Goal: Information Seeking & Learning: Check status

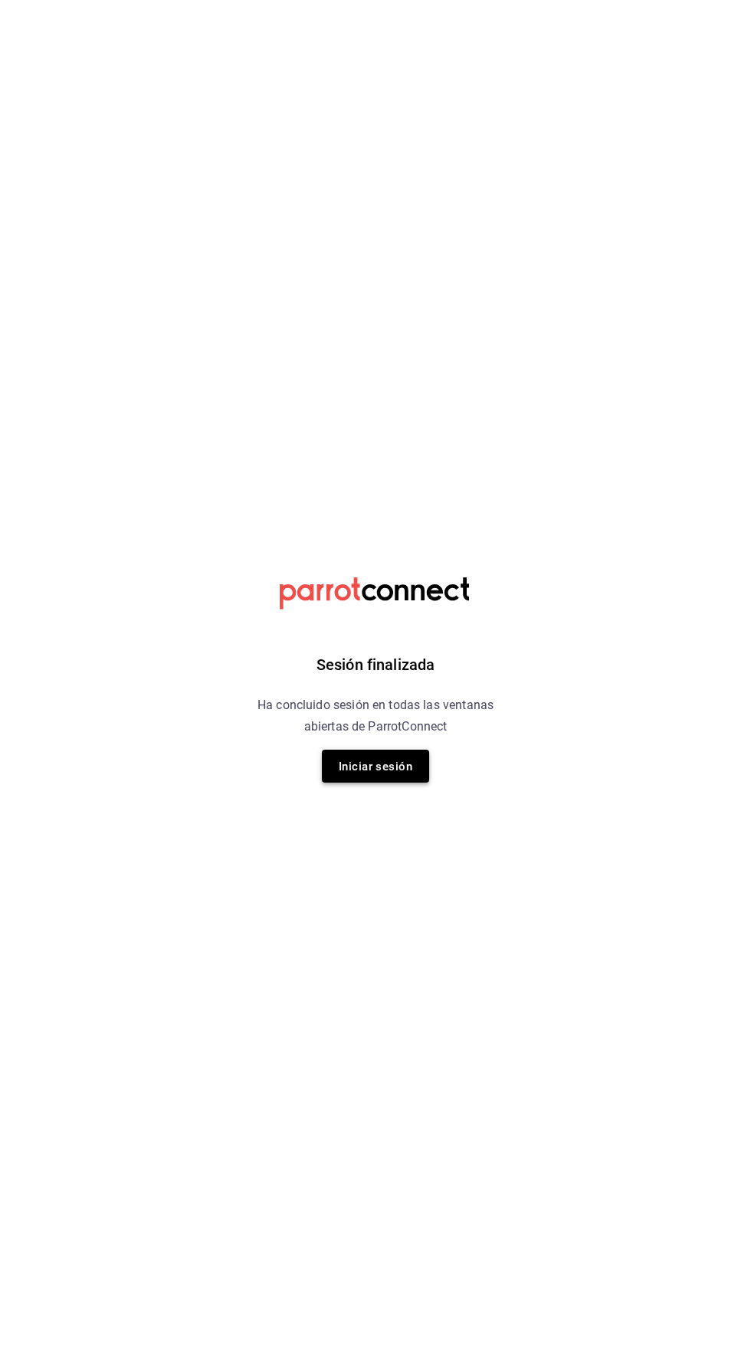
click at [374, 767] on font "Iniciar sesión" at bounding box center [376, 767] width 74 height 14
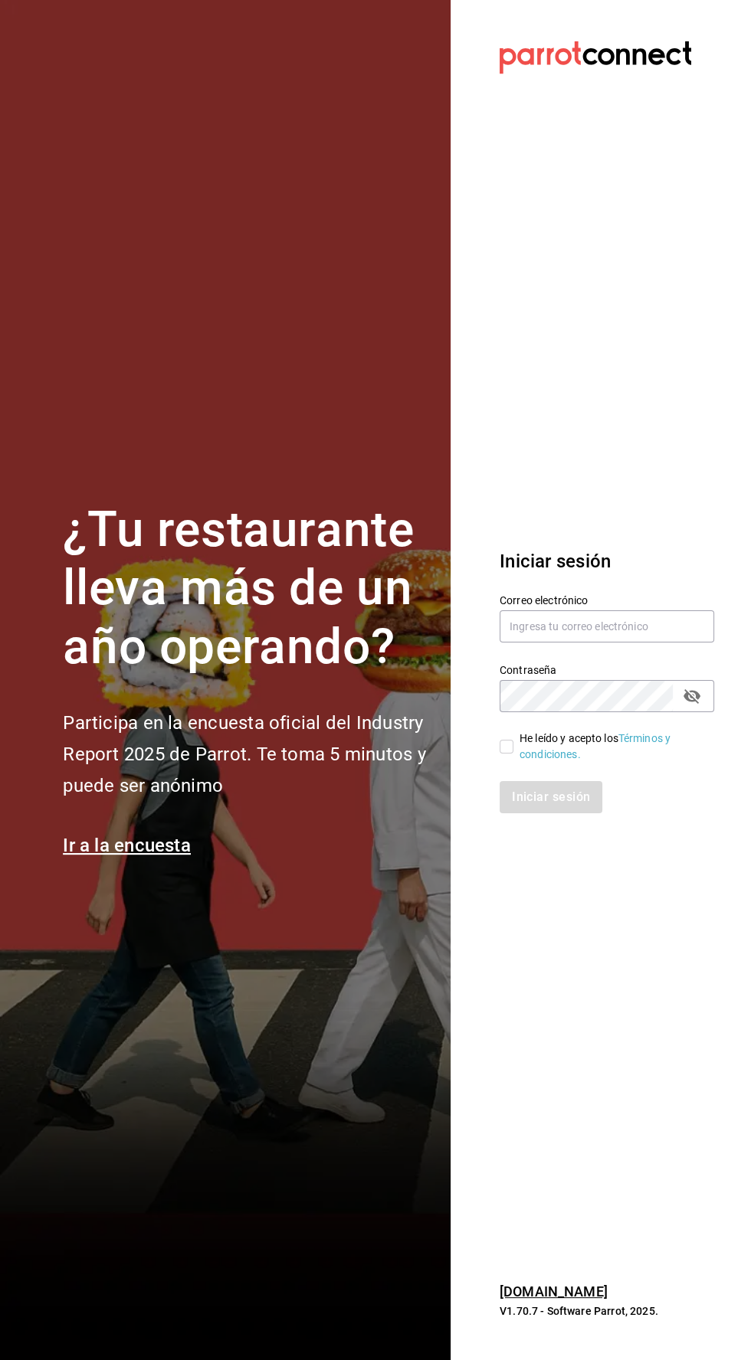
click at [563, 675] on label "Contraseña" at bounding box center [606, 669] width 214 height 11
type input "Alexvoss834@gmail.com"
click at [506, 754] on input "He leído y acepto los Términos y condiciones." at bounding box center [506, 747] width 14 height 14
checkbox input "true"
click at [534, 814] on button "Iniciar sesión" at bounding box center [551, 797] width 104 height 32
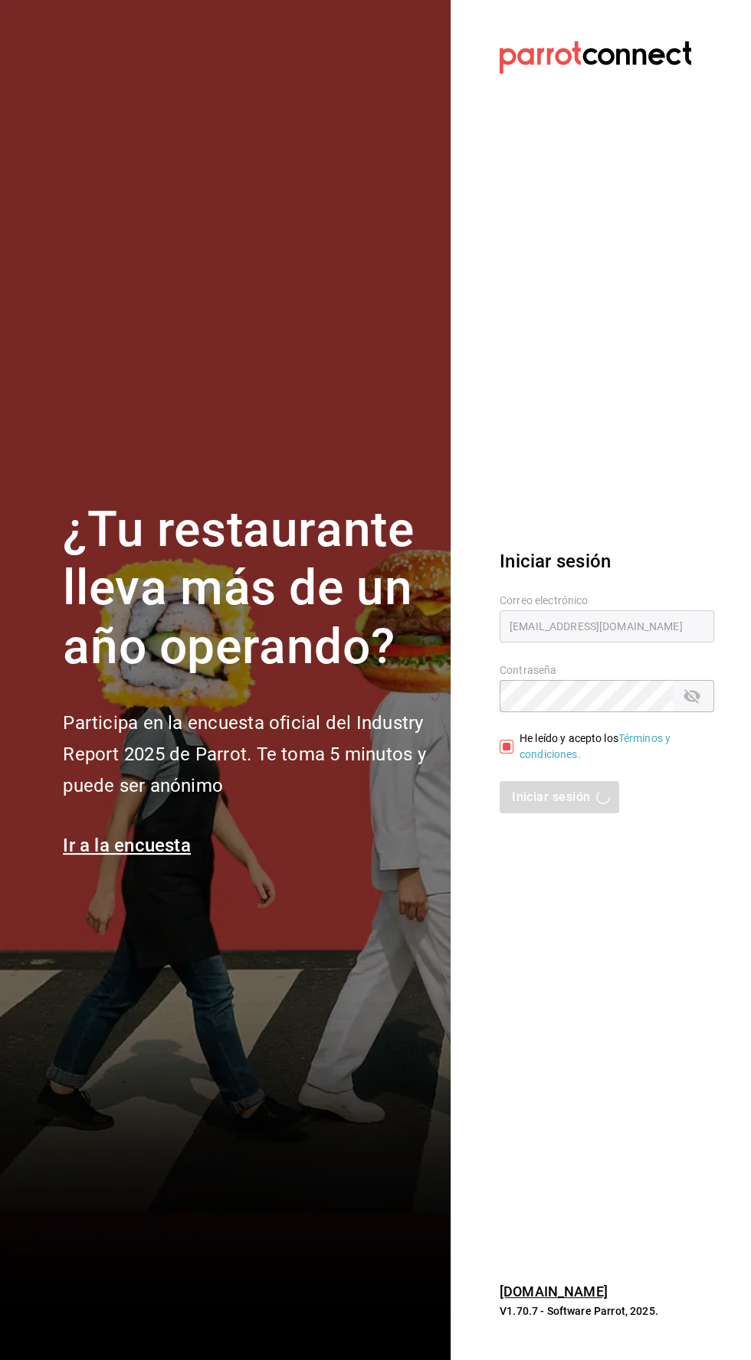
click at [575, 814] on div "Iniciar sesión" at bounding box center [606, 797] width 214 height 32
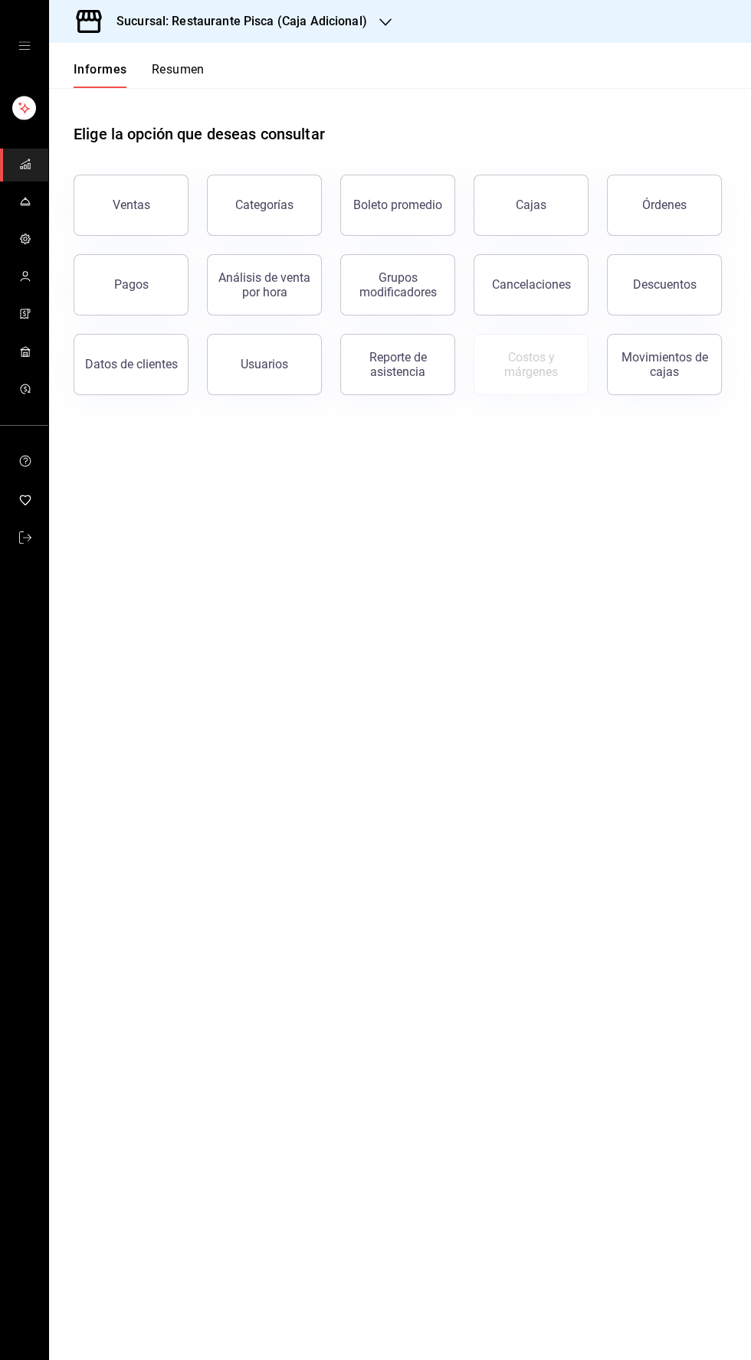
click at [383, 22] on icon "button" at bounding box center [385, 22] width 12 height 12
click at [103, 110] on div "Pisca" at bounding box center [164, 100] width 230 height 34
click at [123, 214] on button "Ventas" at bounding box center [131, 205] width 115 height 61
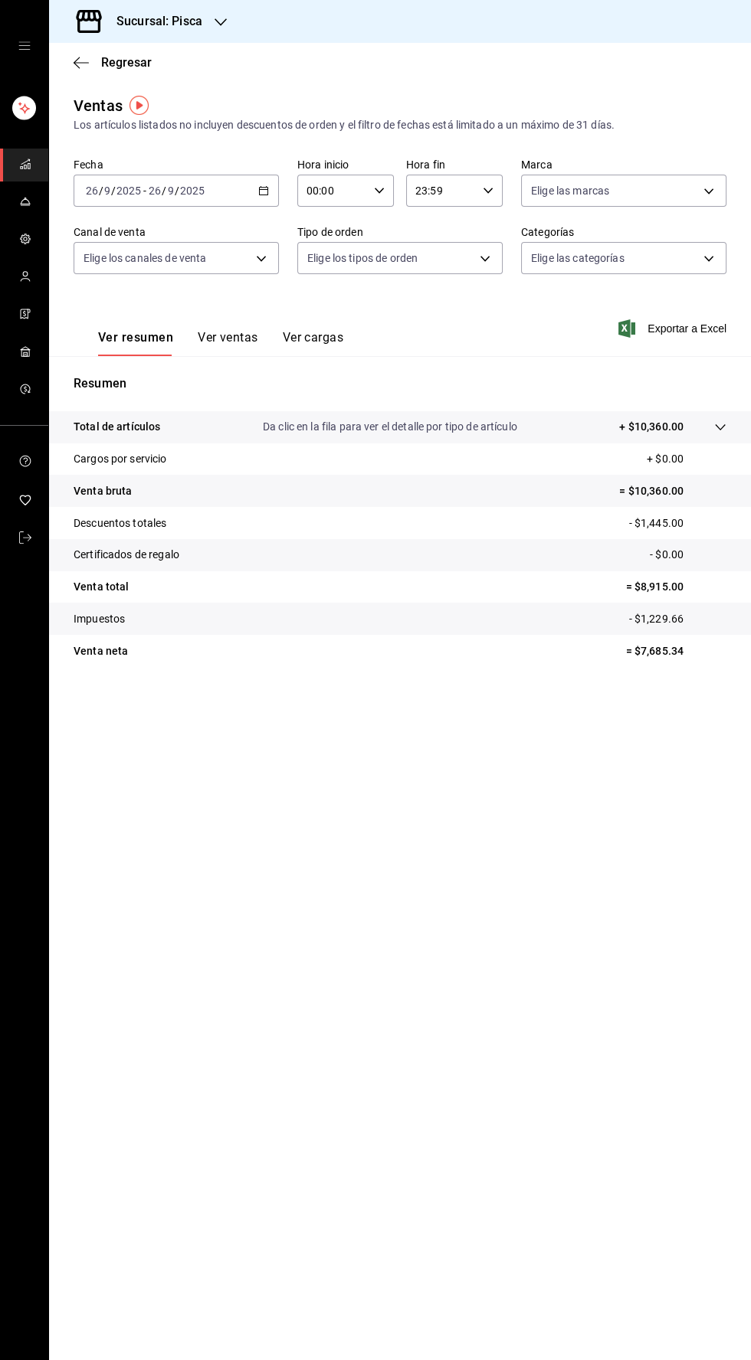
click at [264, 192] on icon "button" at bounding box center [263, 190] width 11 height 11
click at [149, 378] on font "Rango de fechas" at bounding box center [127, 374] width 81 height 12
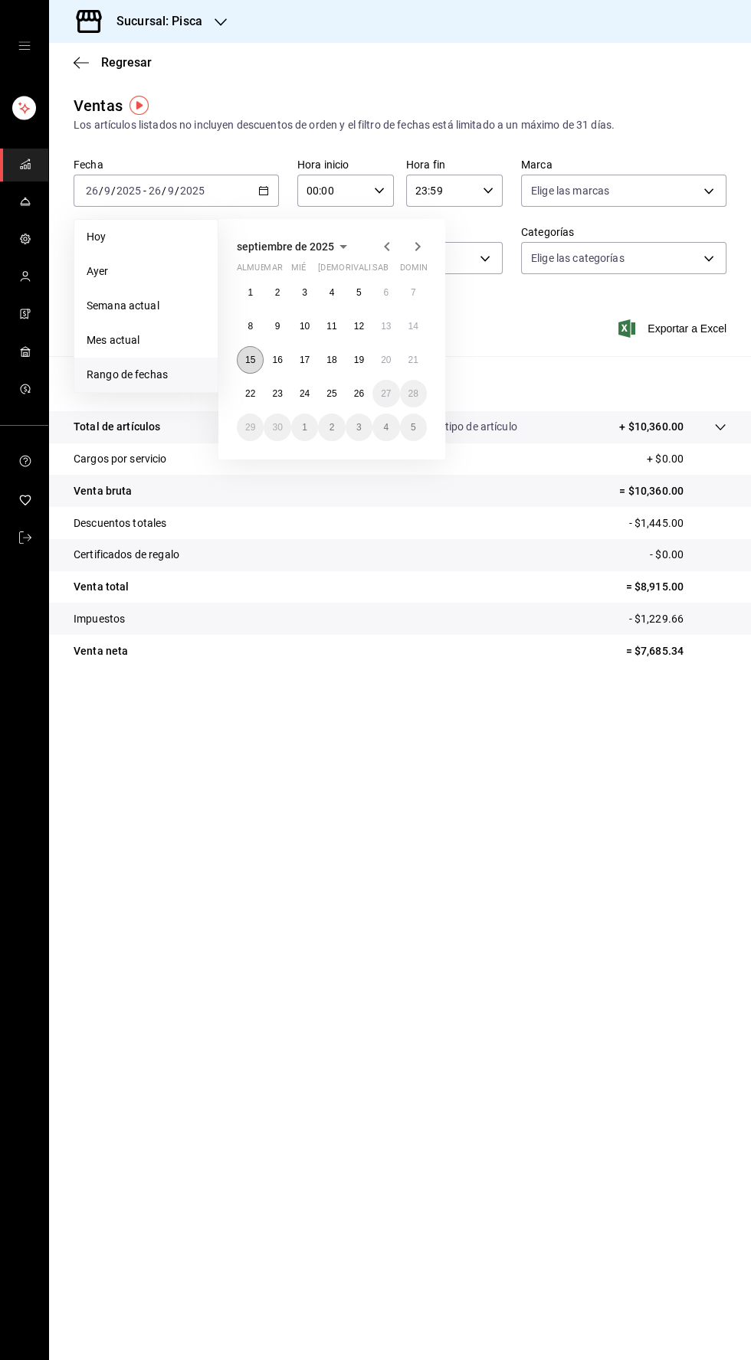
click at [249, 359] on font "15" at bounding box center [250, 360] width 10 height 11
click at [247, 398] on font "22" at bounding box center [250, 393] width 10 height 11
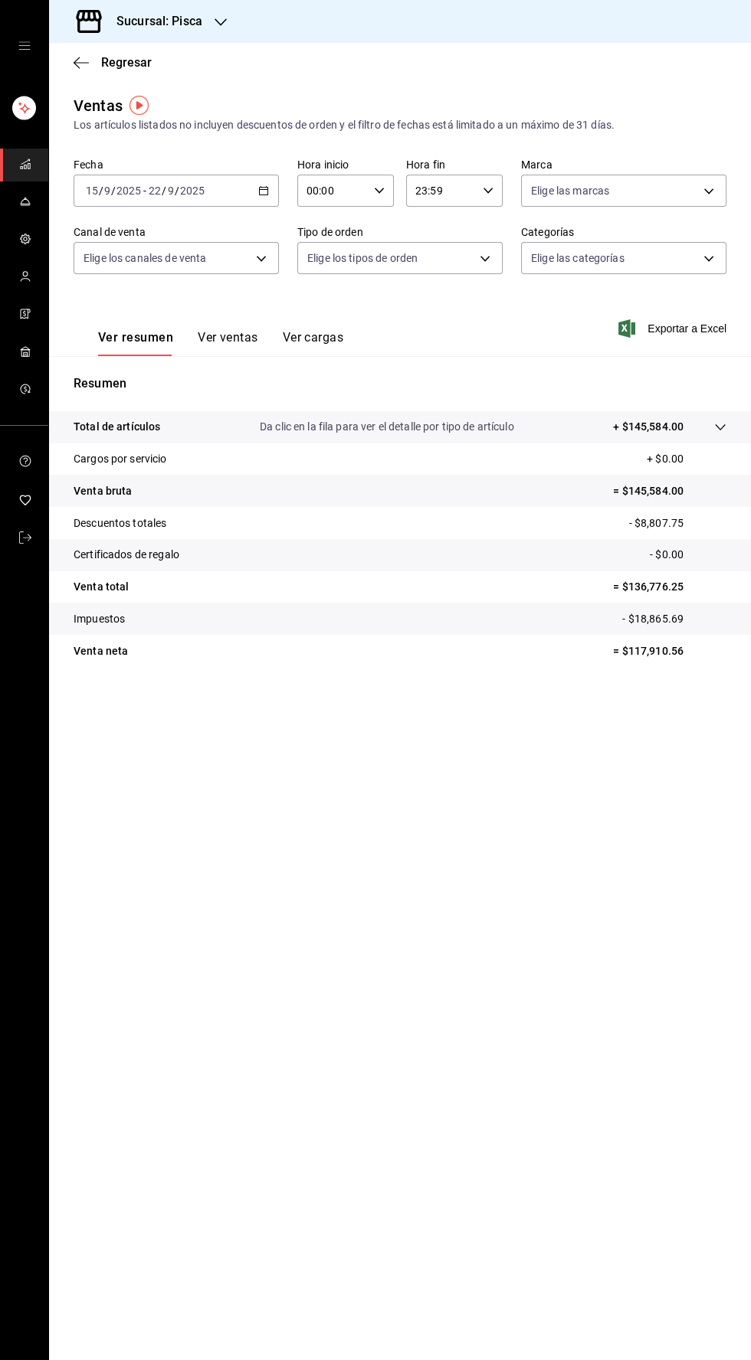
click at [266, 186] on \(Stroke\) "button" at bounding box center [266, 186] width 1 height 1
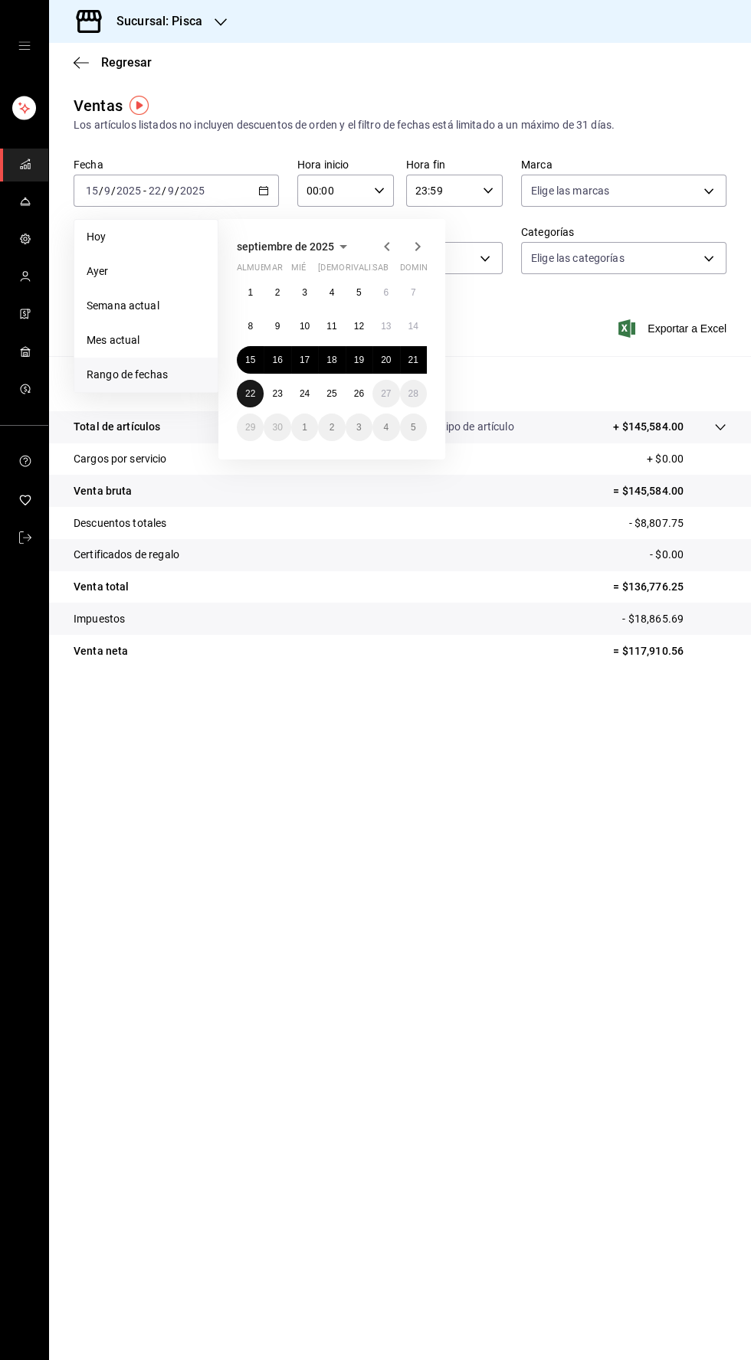
click at [252, 394] on font "22" at bounding box center [250, 393] width 10 height 11
click at [250, 393] on font "22" at bounding box center [250, 393] width 10 height 11
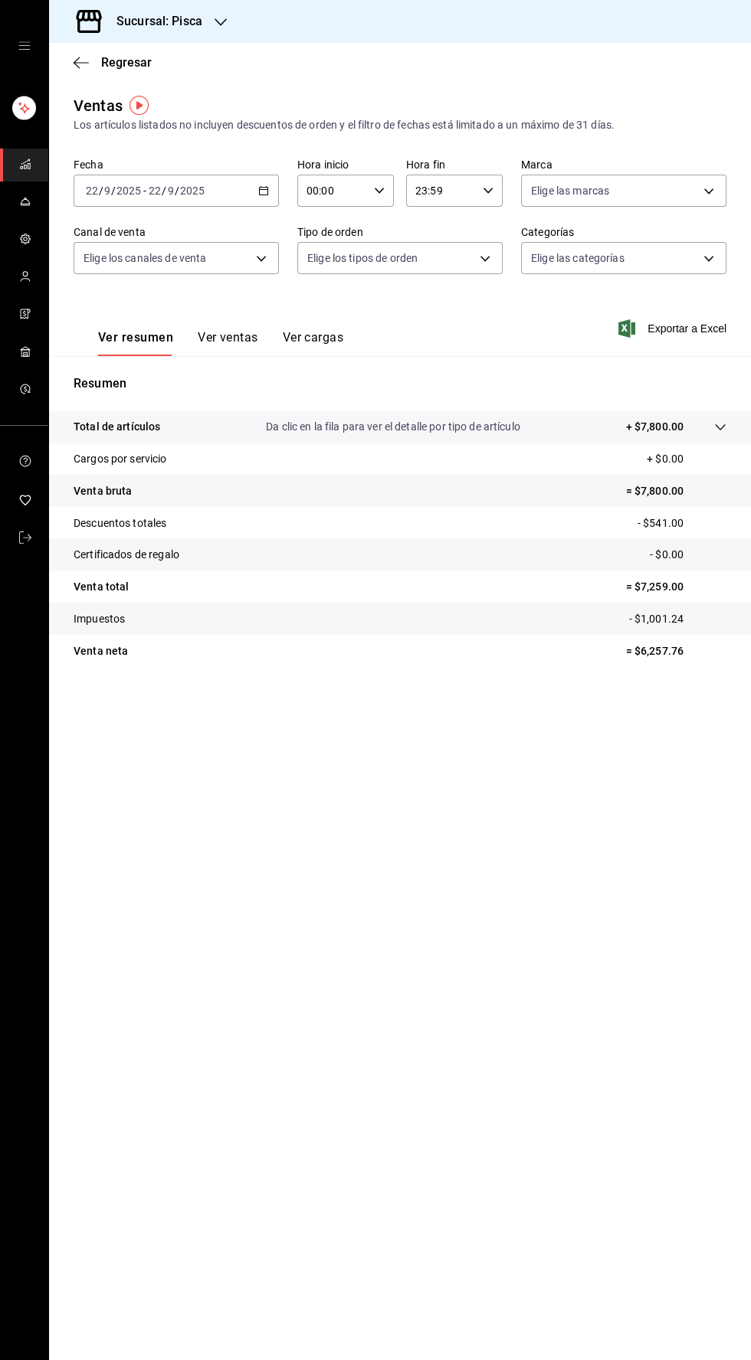
click at [225, 339] on font "Ver ventas" at bounding box center [228, 337] width 61 height 15
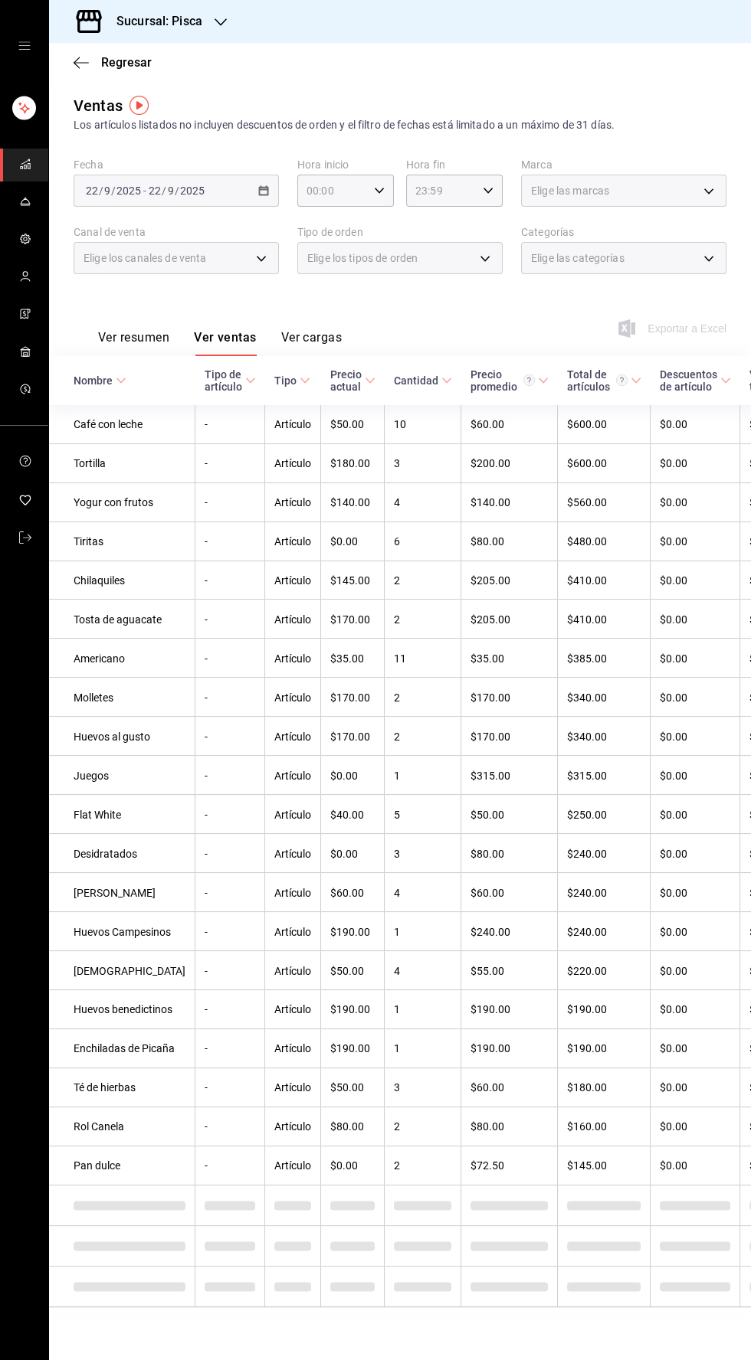
click at [714, 249] on div "Elige las categorías" at bounding box center [623, 258] width 205 height 32
click at [683, 263] on div "Elige las categorías" at bounding box center [623, 258] width 205 height 32
click at [703, 253] on div "Elige las categorías" at bounding box center [623, 258] width 205 height 32
click at [660, 255] on div "Elige las categorías" at bounding box center [623, 258] width 205 height 32
click at [660, 258] on div "Elige las categorías" at bounding box center [623, 258] width 205 height 32
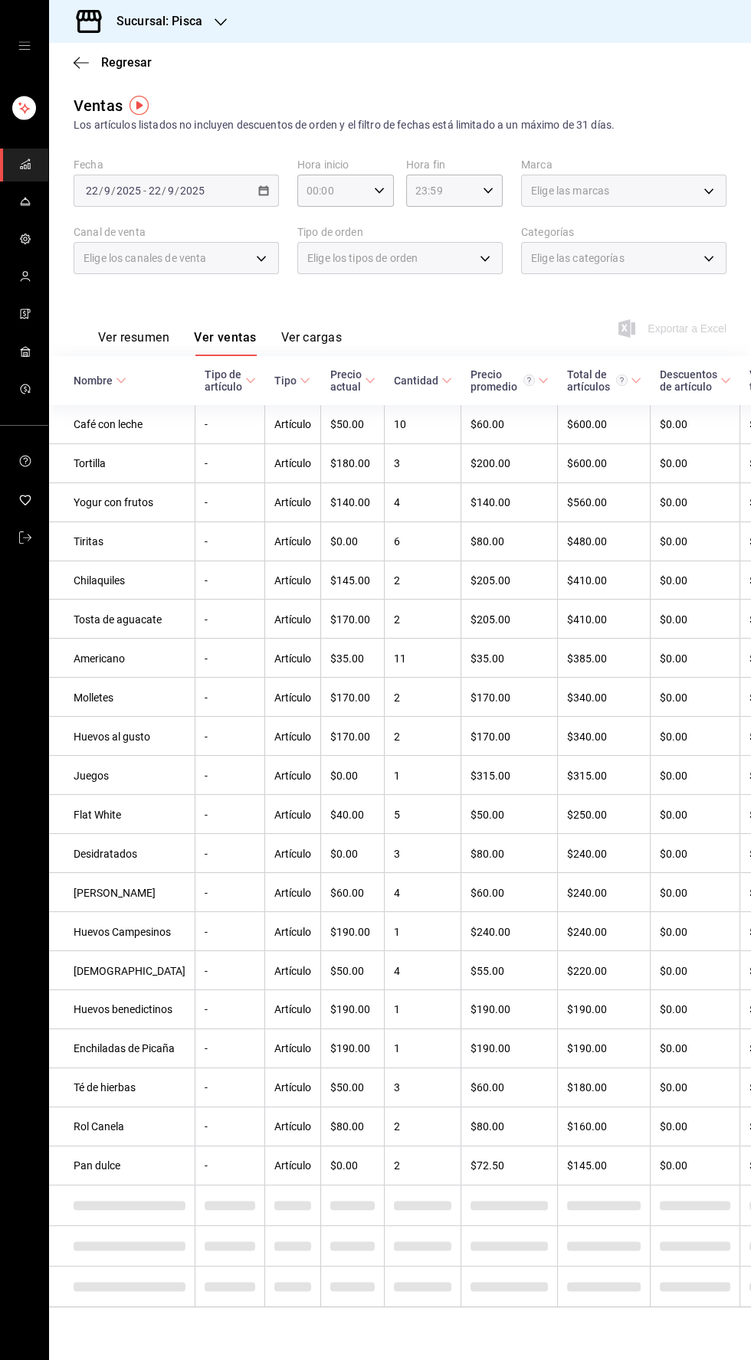
click at [694, 271] on div "Elige las categorías" at bounding box center [623, 258] width 205 height 32
click at [671, 255] on div "Elige las categorías" at bounding box center [623, 258] width 205 height 32
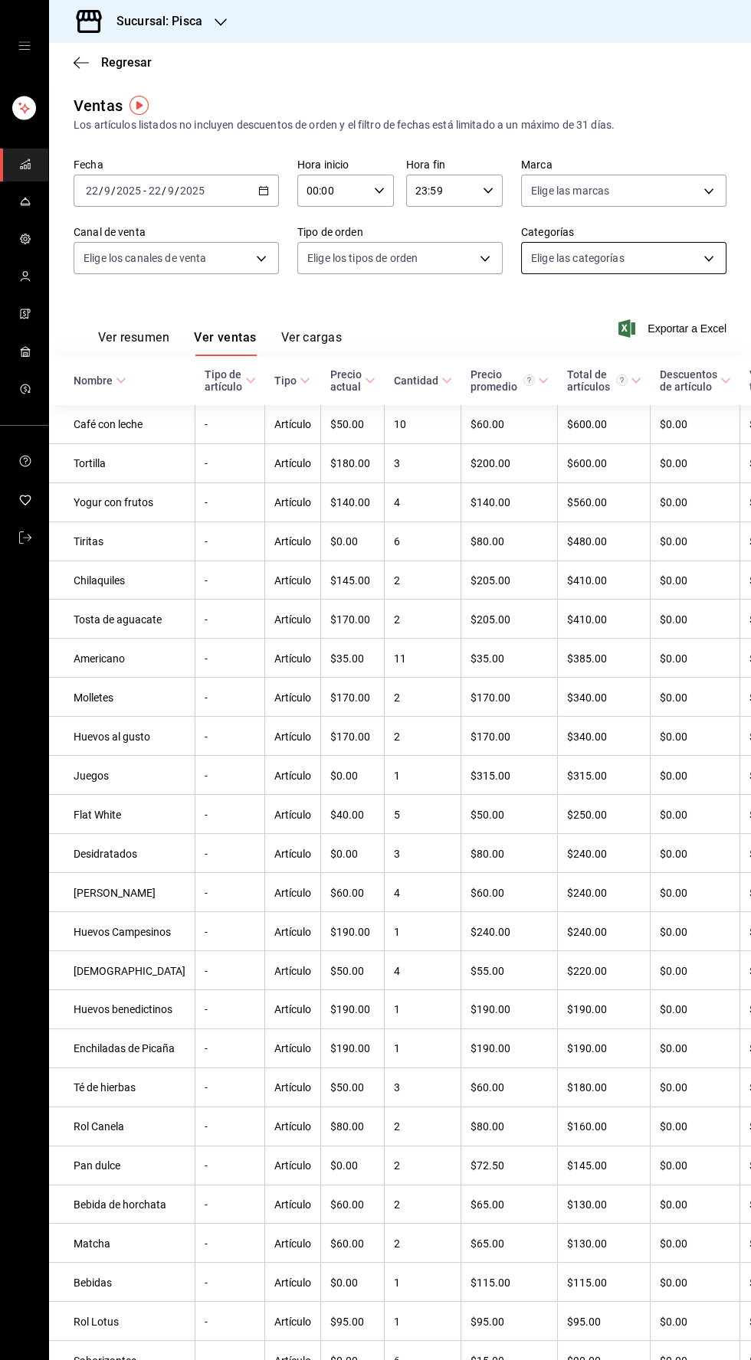
click at [675, 250] on body "Sucursal: Pisca Regresar Ventas Los artículos listados no incluyen descuentos d…" at bounding box center [375, 680] width 751 height 1360
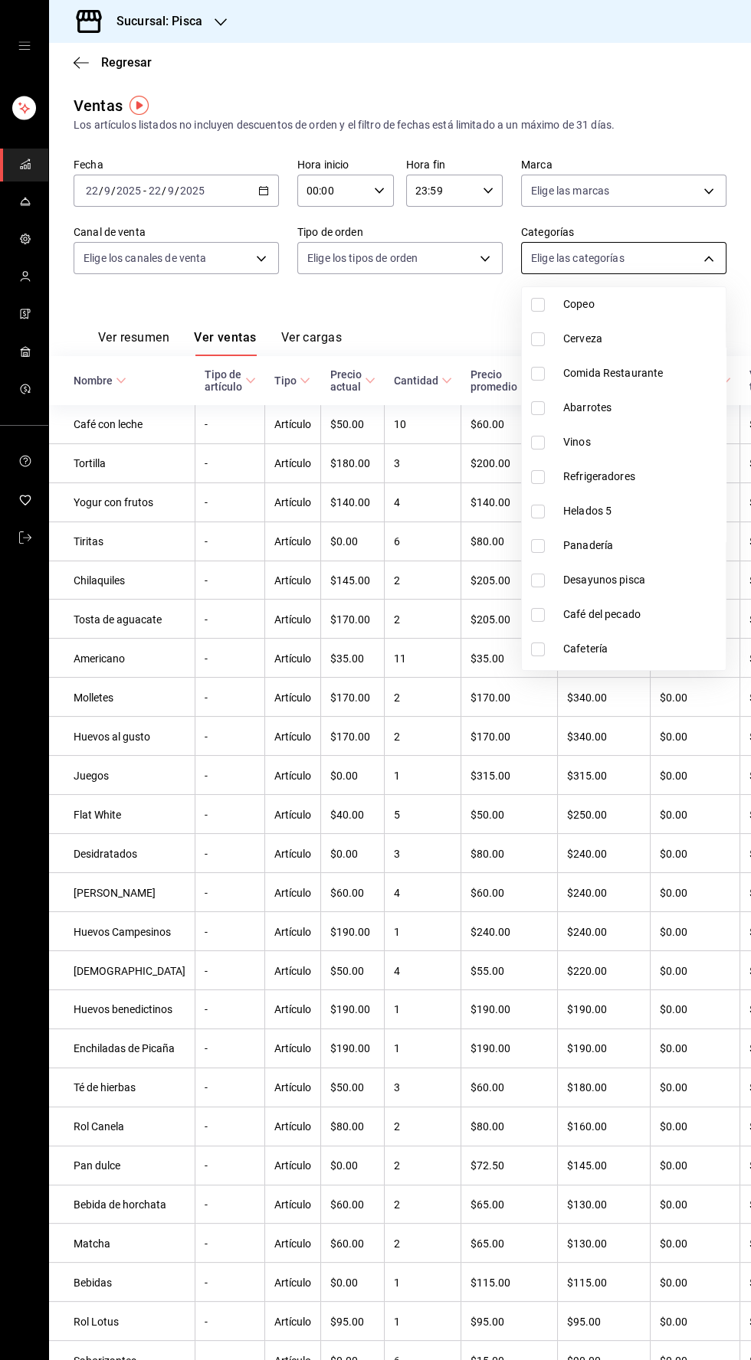
scroll to position [333, 0]
click at [537, 507] on input "checkbox" at bounding box center [538, 508] width 14 height 14
checkbox input "true"
type input "2e004ecd-0e99-4f20-a2e6-b893d6da9dab"
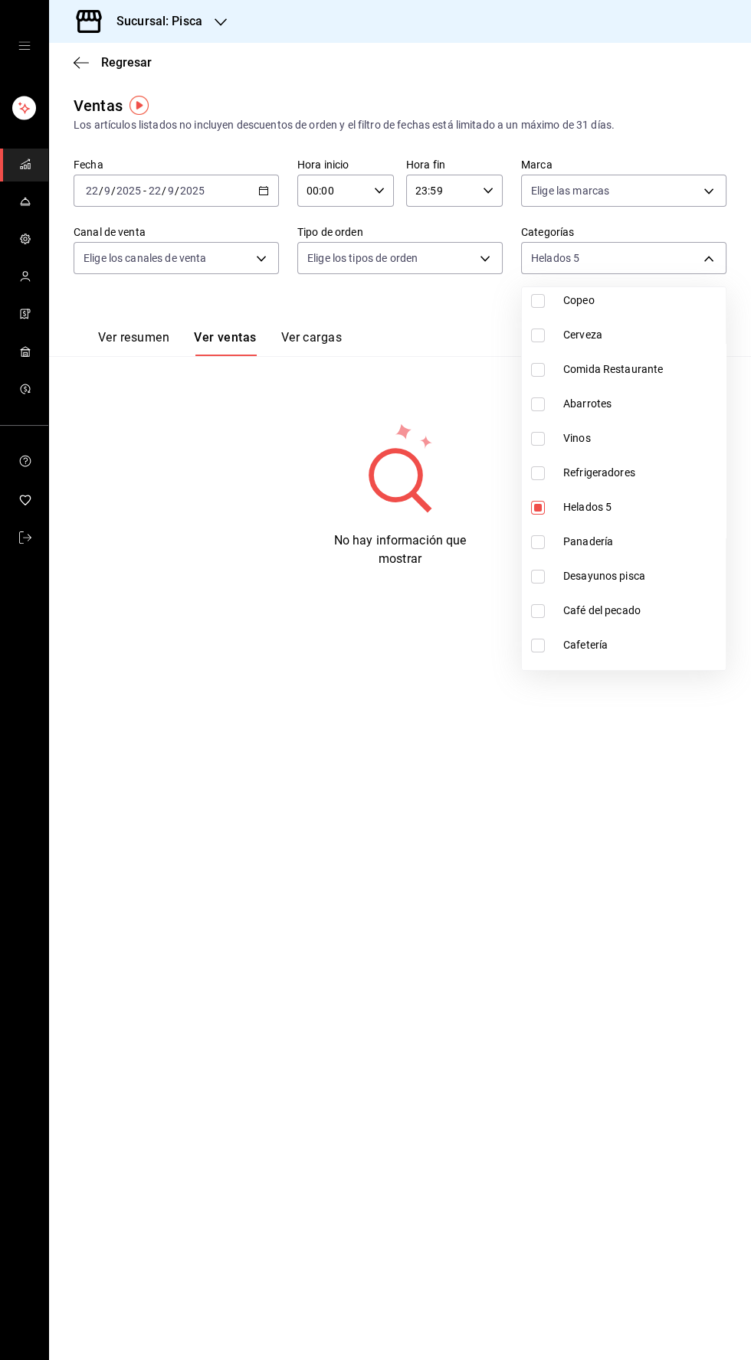
click at [415, 325] on div at bounding box center [375, 680] width 751 height 1360
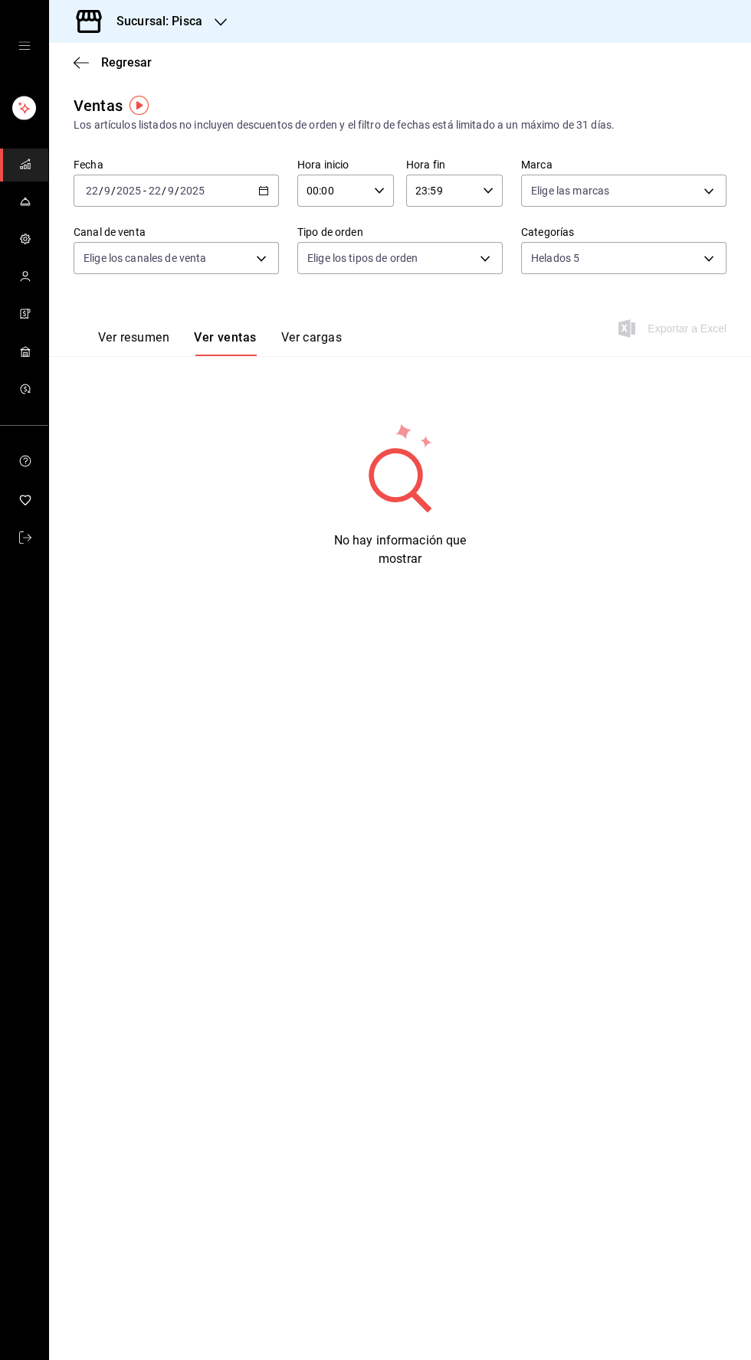
click at [238, 198] on div "[DATE] [DATE] - [DATE] [DATE]" at bounding box center [176, 191] width 205 height 32
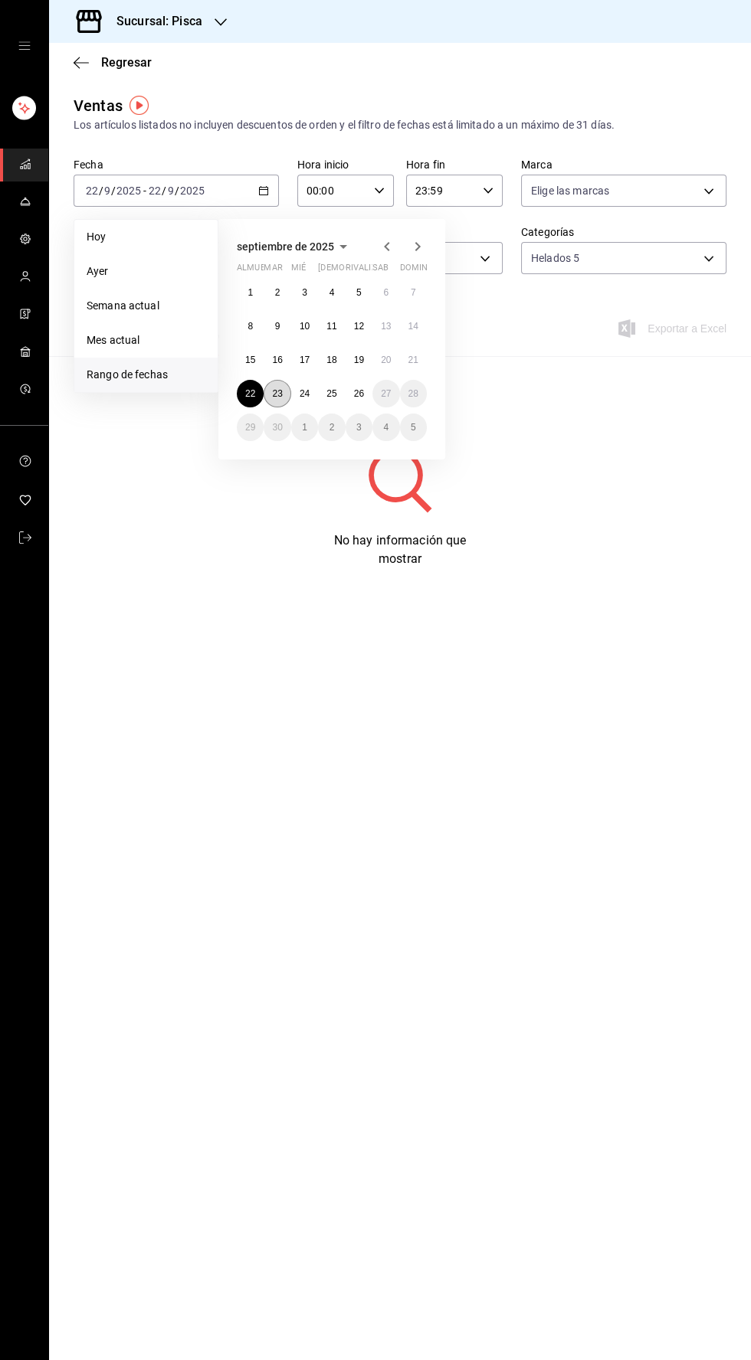
click at [275, 395] on font "23" at bounding box center [277, 393] width 10 height 11
click at [277, 393] on font "23" at bounding box center [277, 393] width 10 height 11
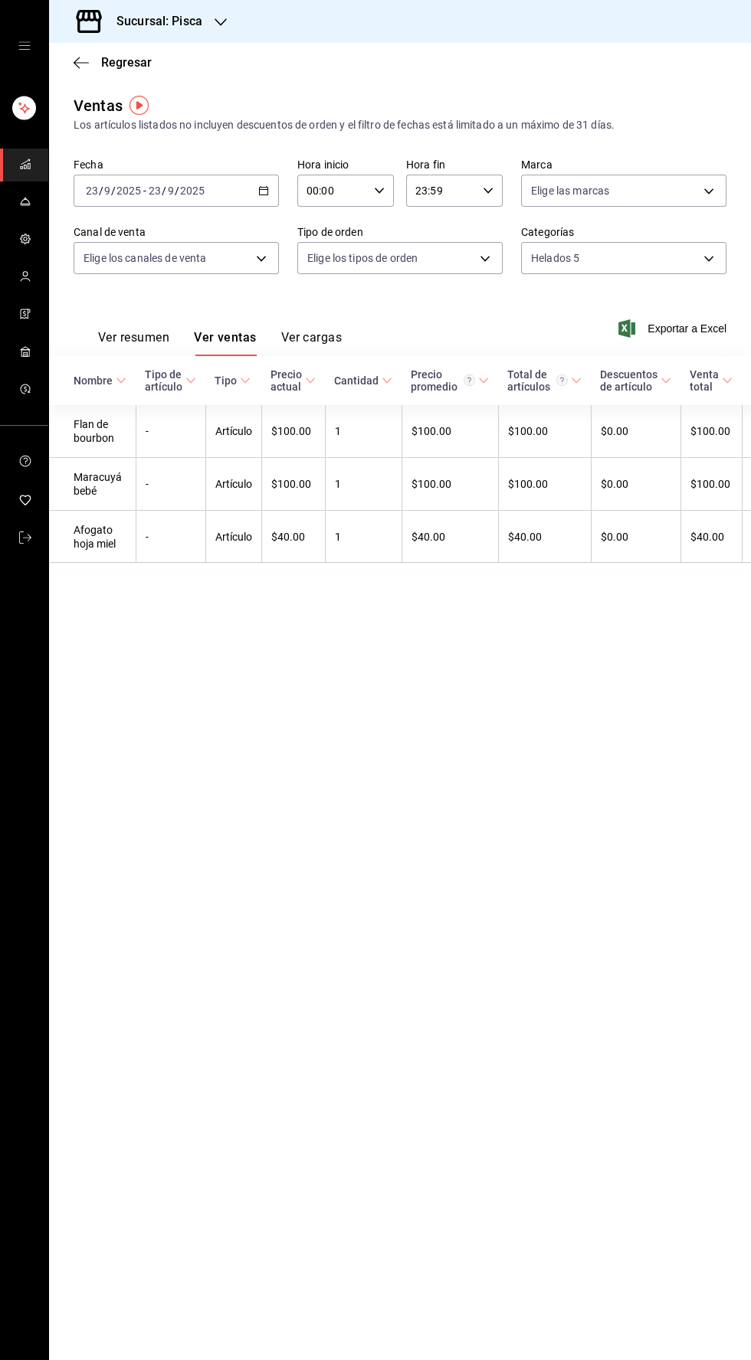
click at [260, 194] on \(Stroke\) "button" at bounding box center [263, 191] width 9 height 8
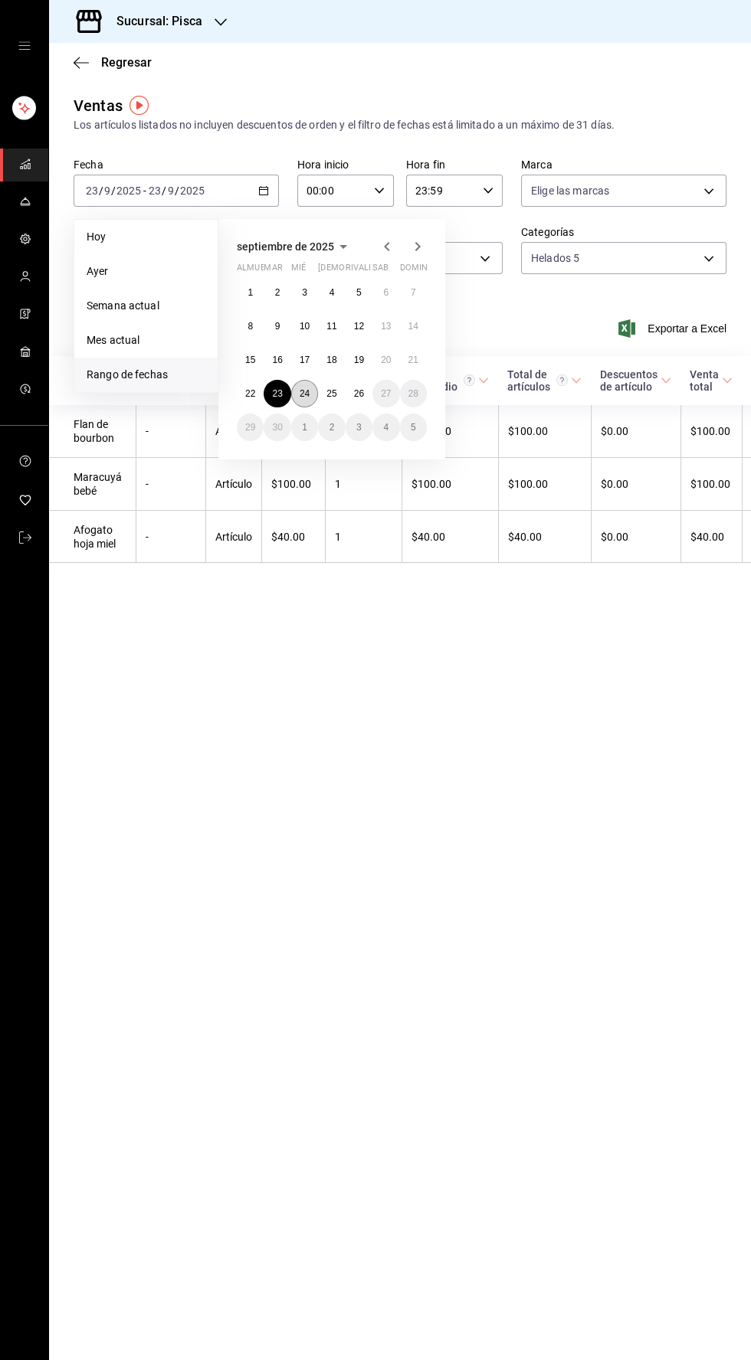
click at [304, 393] on font "24" at bounding box center [305, 393] width 10 height 11
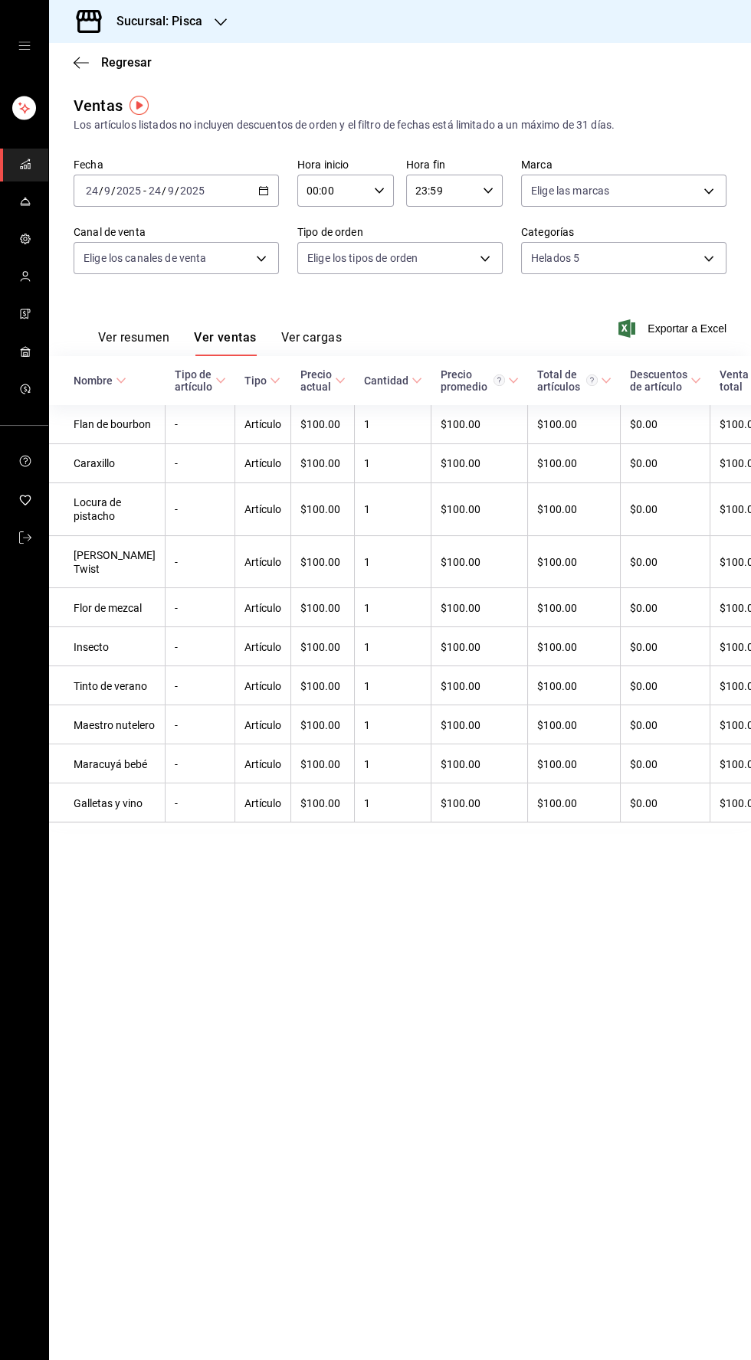
click at [264, 190] on icon "button" at bounding box center [263, 190] width 11 height 11
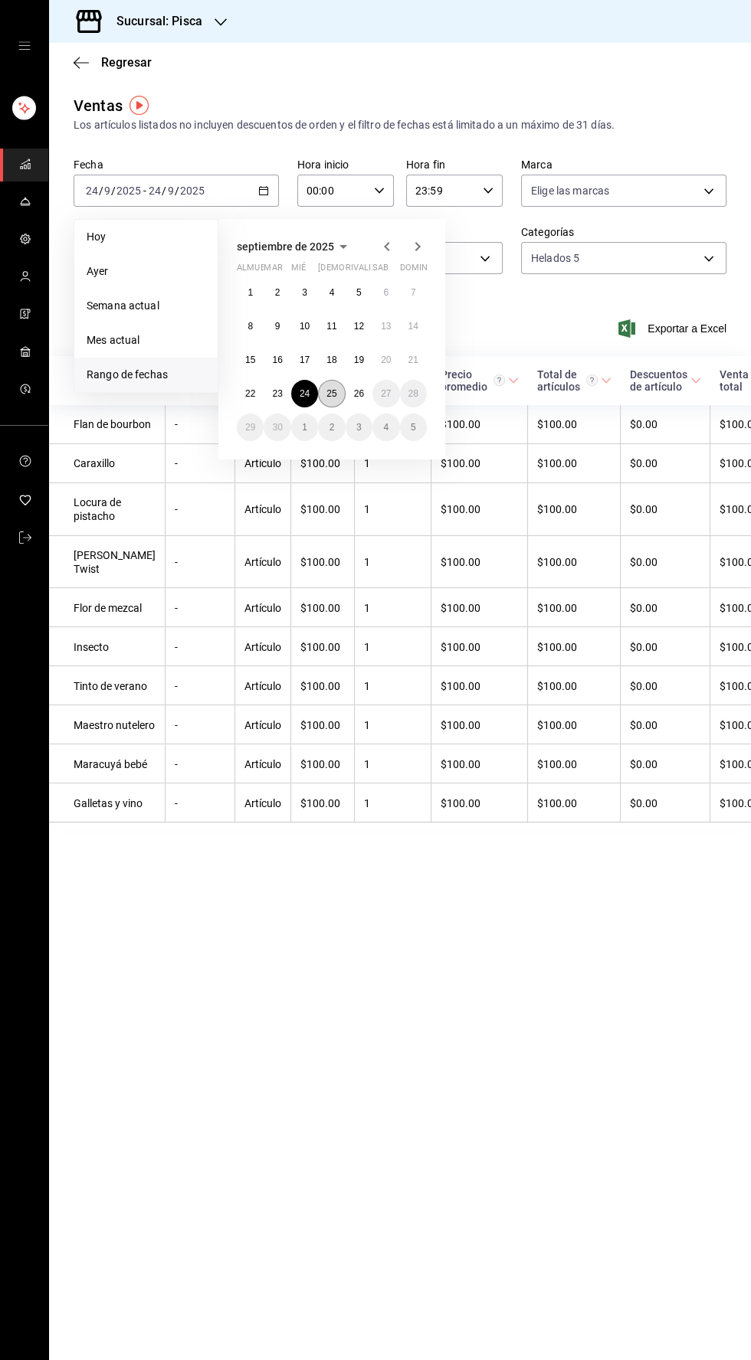
click at [336, 398] on font "25" at bounding box center [331, 393] width 10 height 11
click at [327, 393] on font "25" at bounding box center [331, 393] width 10 height 11
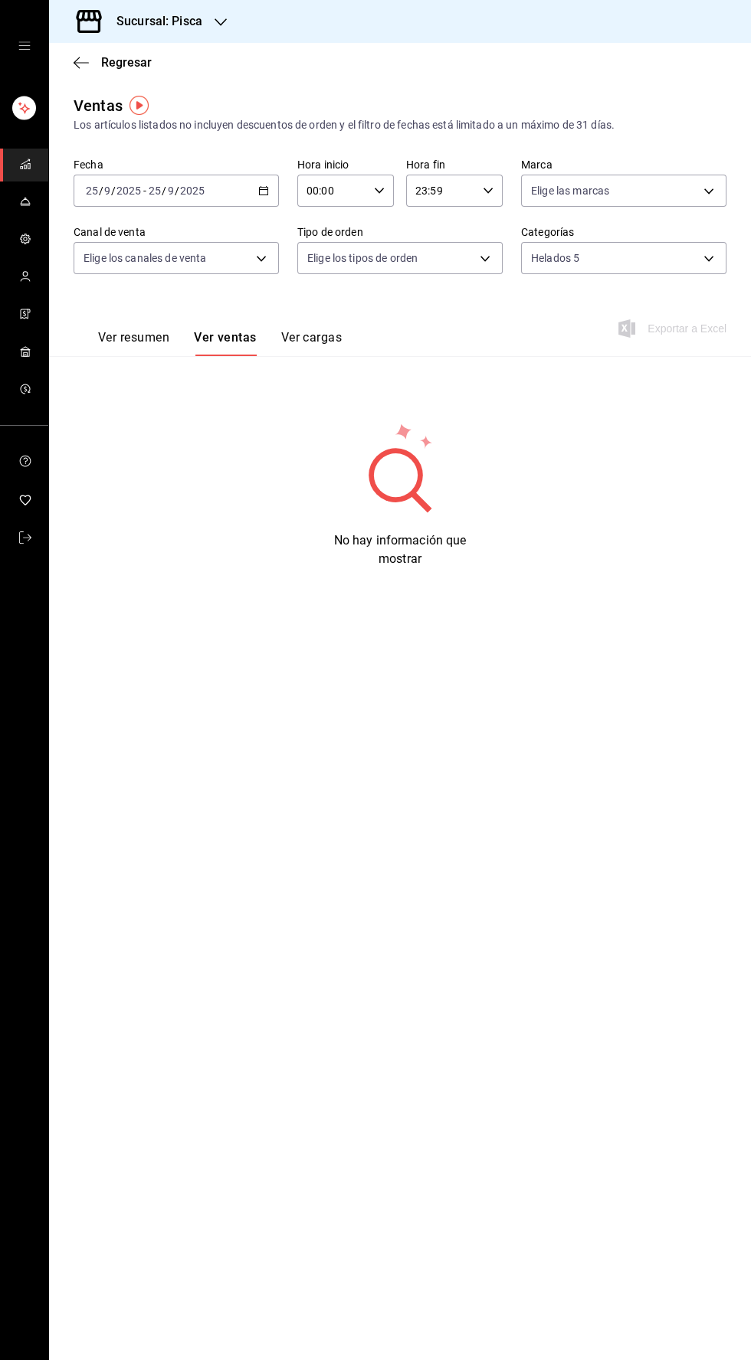
click at [231, 205] on div "[DATE] [DATE] - [DATE] [DATE]" at bounding box center [176, 191] width 205 height 32
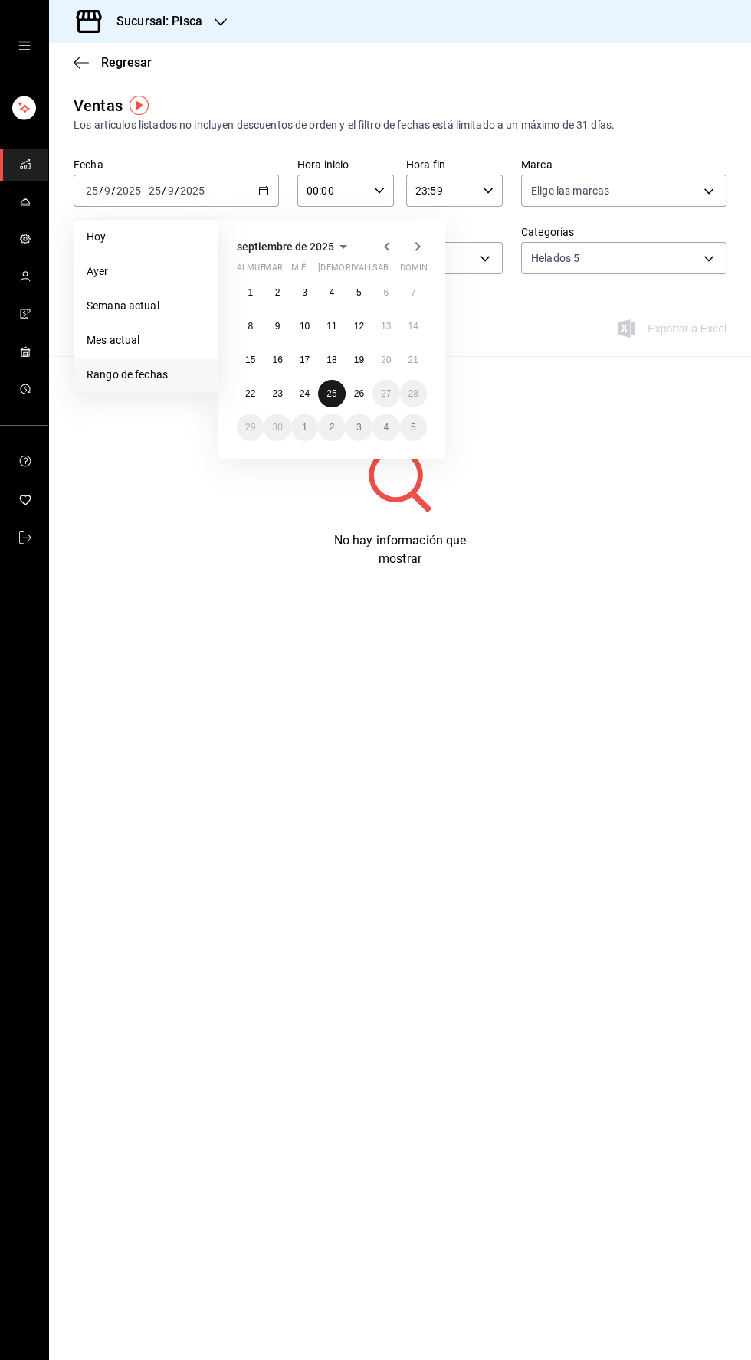
click at [333, 393] on font "25" at bounding box center [331, 393] width 10 height 11
click at [332, 398] on button "25" at bounding box center [331, 394] width 27 height 28
